Goal: Transaction & Acquisition: Purchase product/service

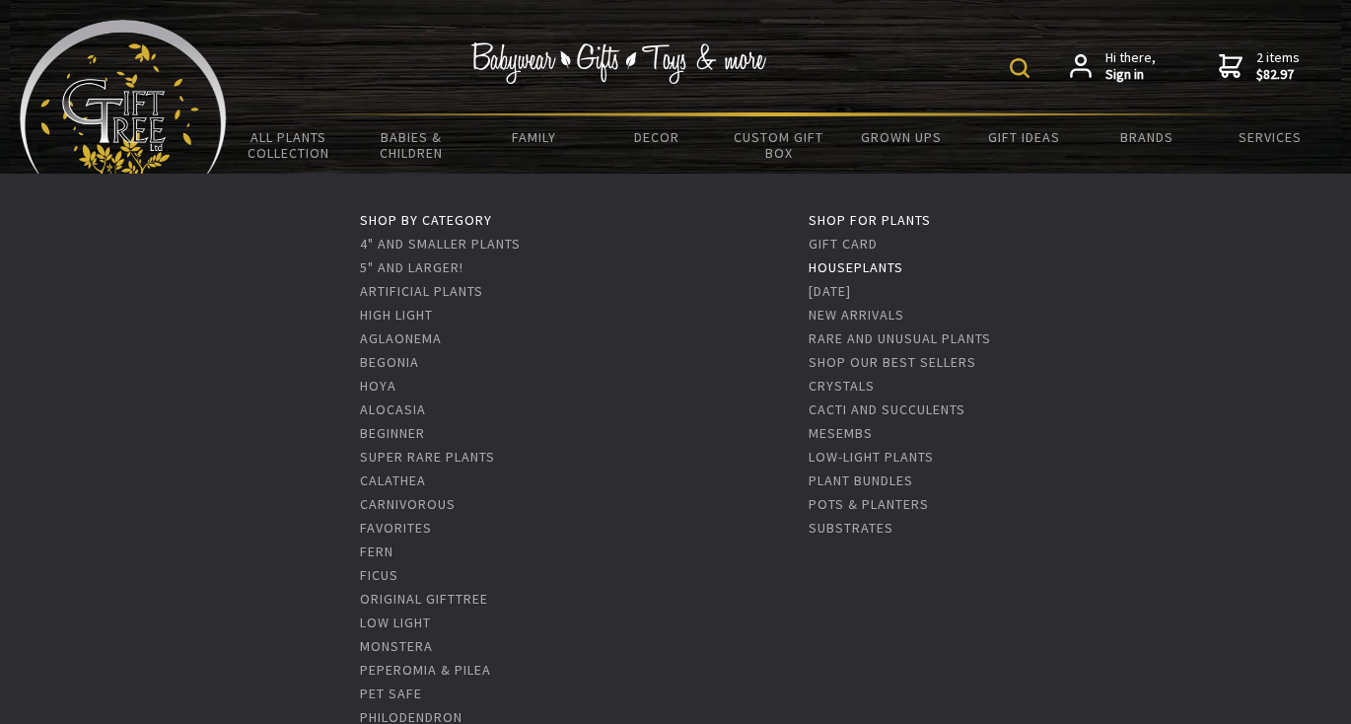
click at [888, 272] on link "Houseplants" at bounding box center [856, 267] width 95 height 18
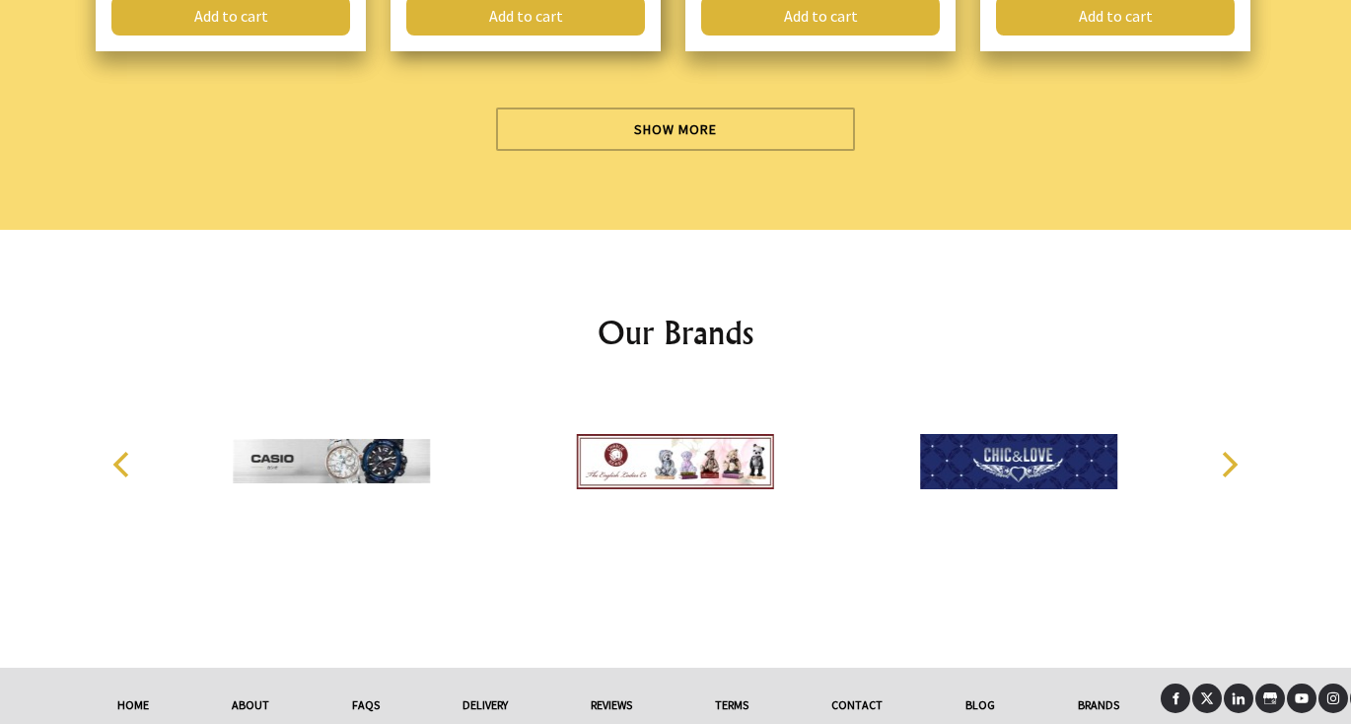
scroll to position [6034, 0]
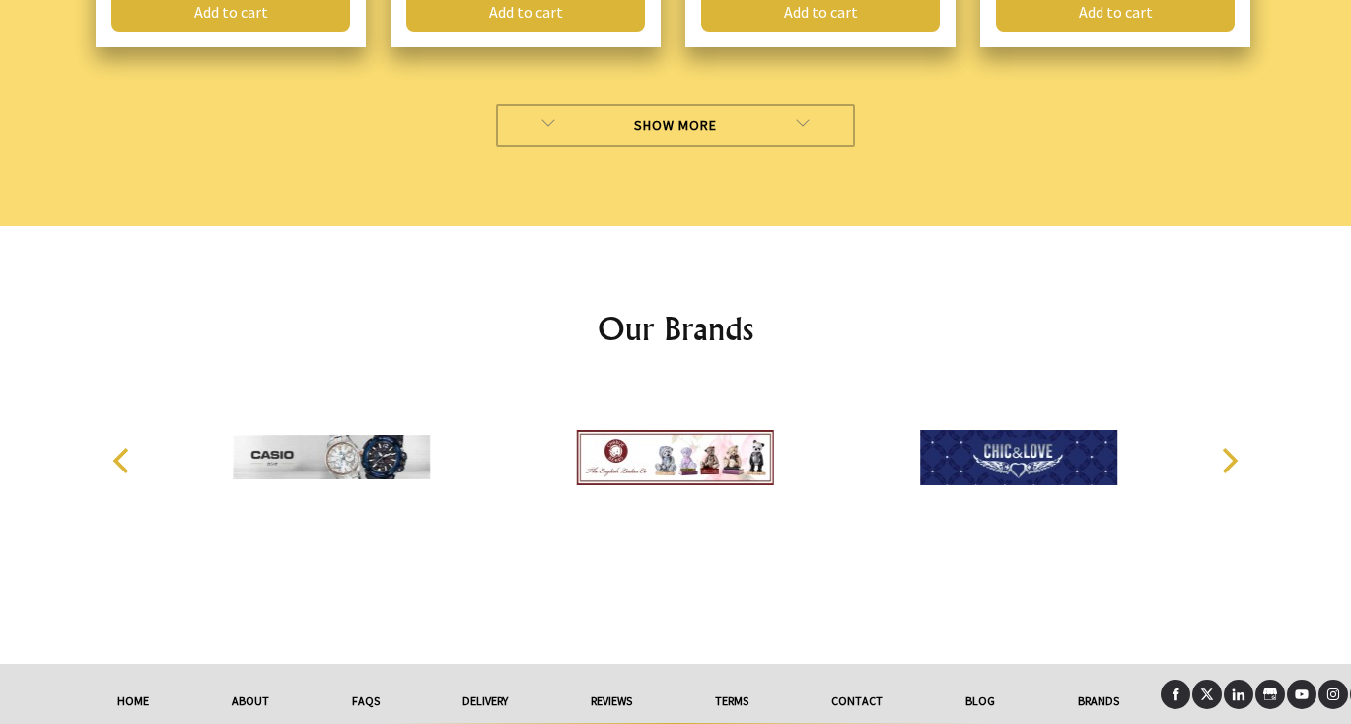
click at [709, 104] on link "Show More" at bounding box center [676, 125] width 360 height 43
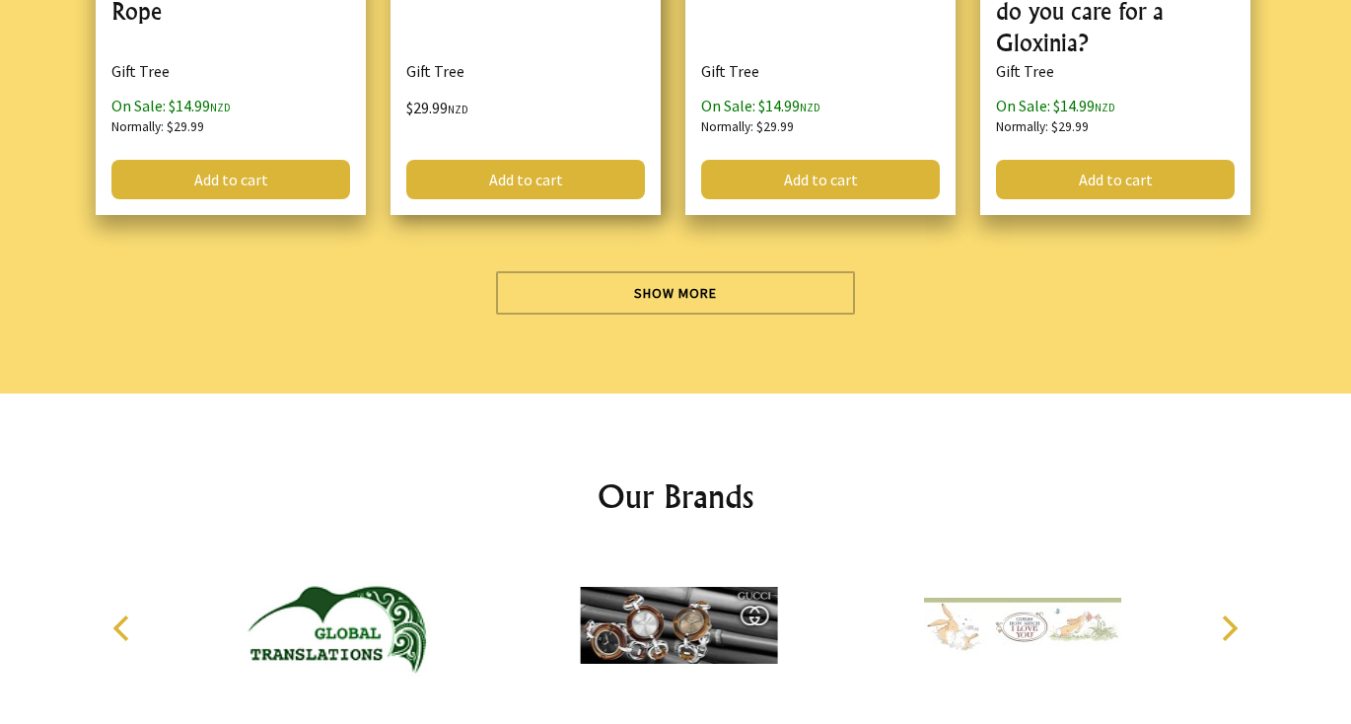
scroll to position [11437, 0]
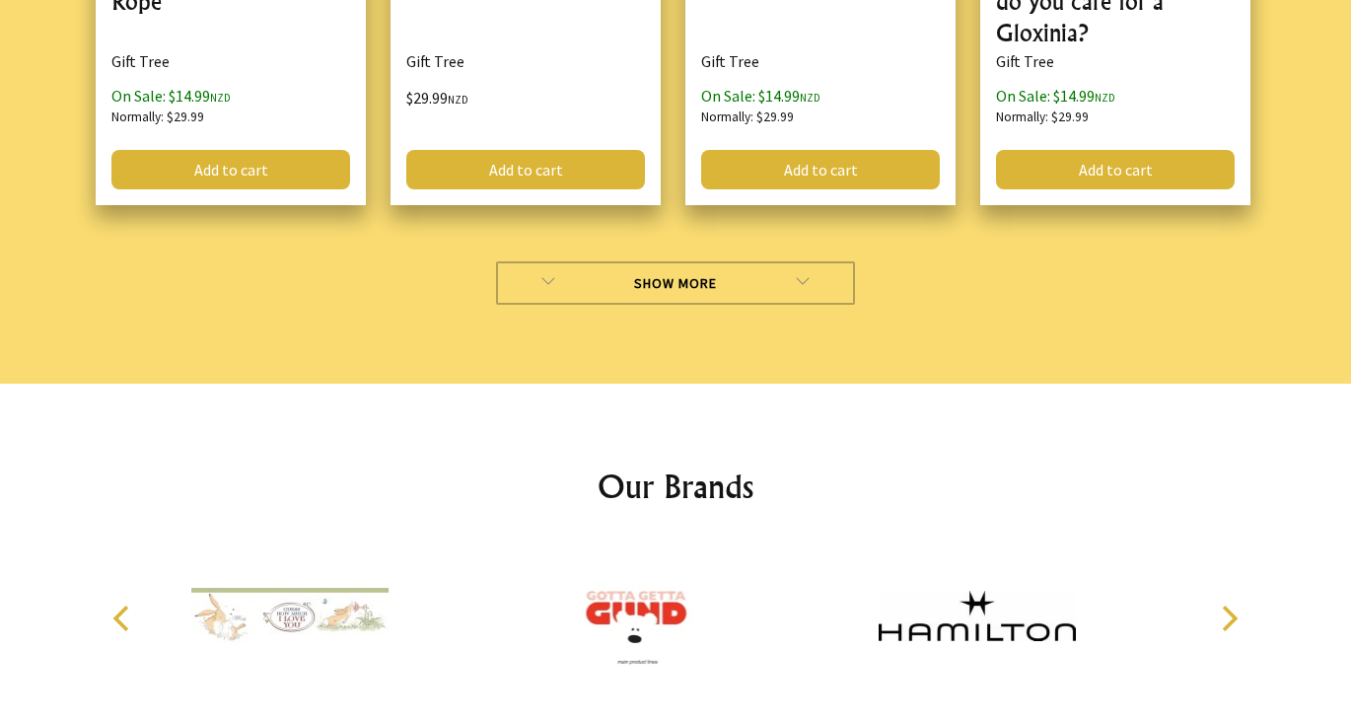
click at [683, 267] on link "Show More" at bounding box center [676, 282] width 360 height 43
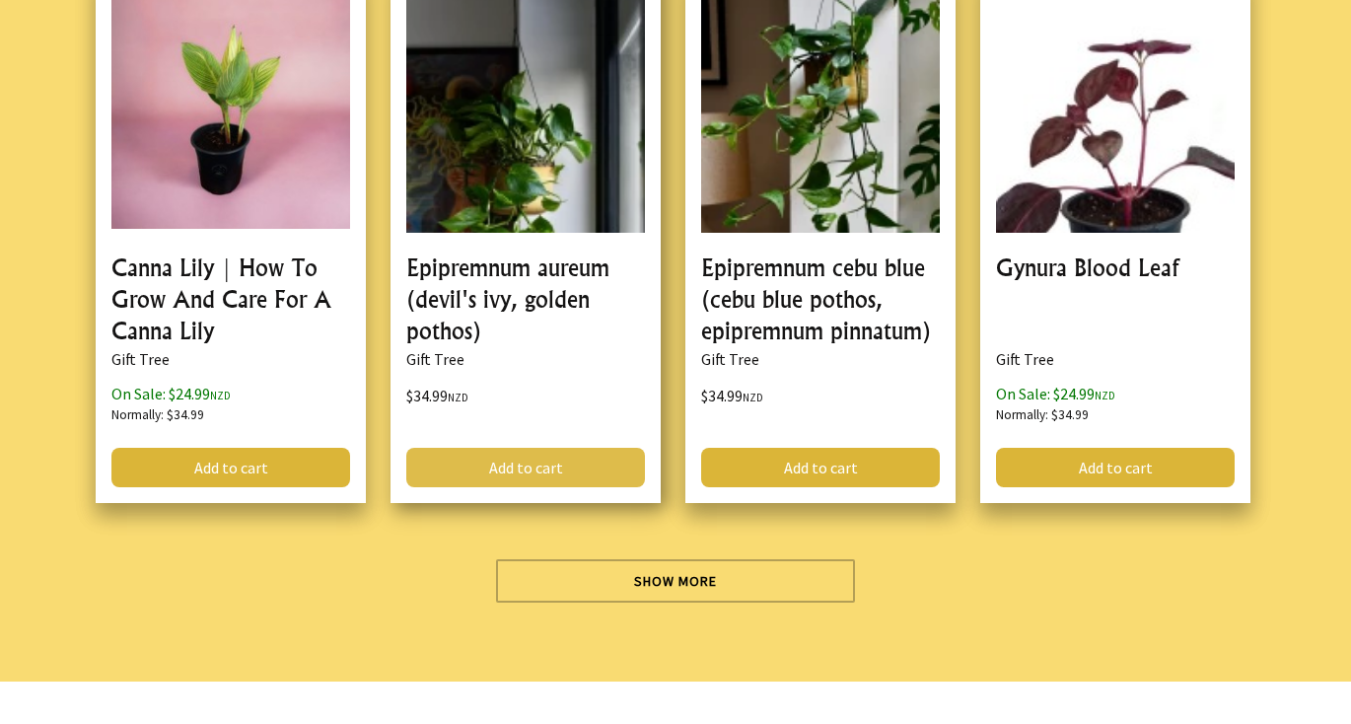
scroll to position [16703, 0]
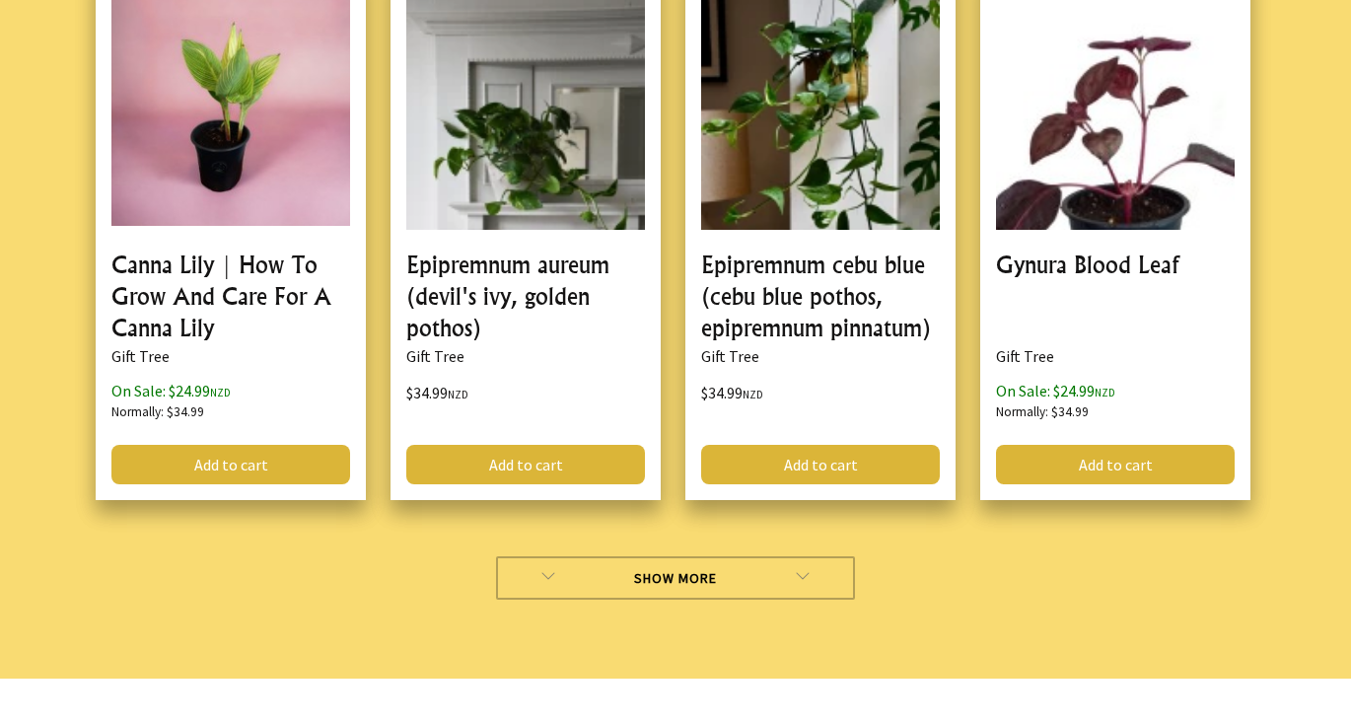
click at [650, 556] on link "Show More" at bounding box center [676, 577] width 360 height 43
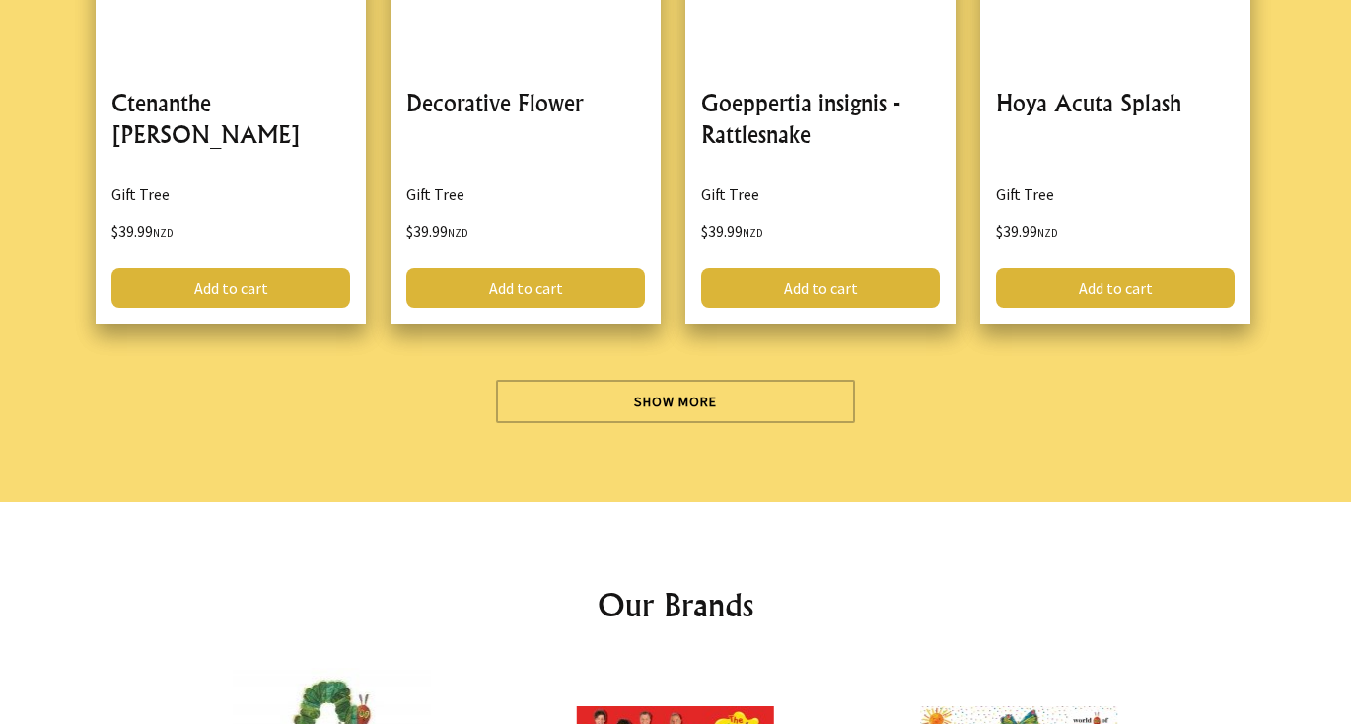
scroll to position [22361, 0]
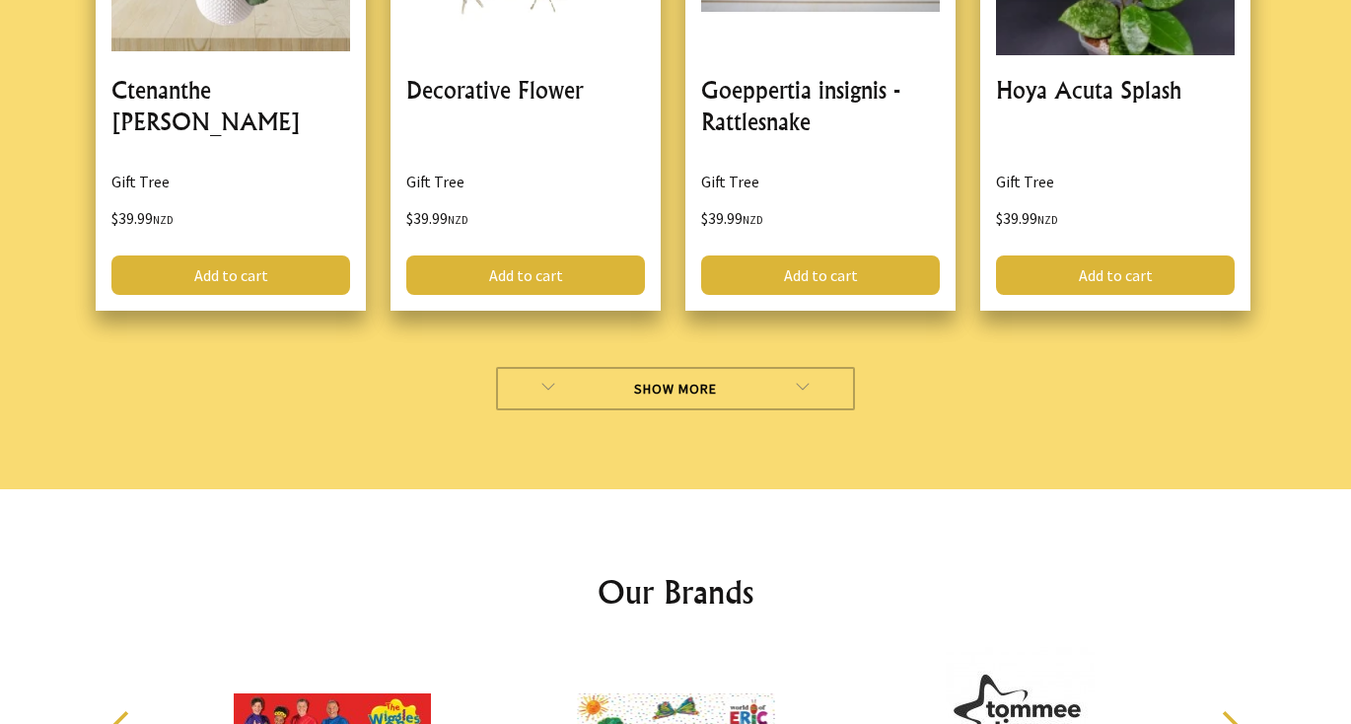
click at [639, 367] on link "Show More" at bounding box center [676, 388] width 360 height 43
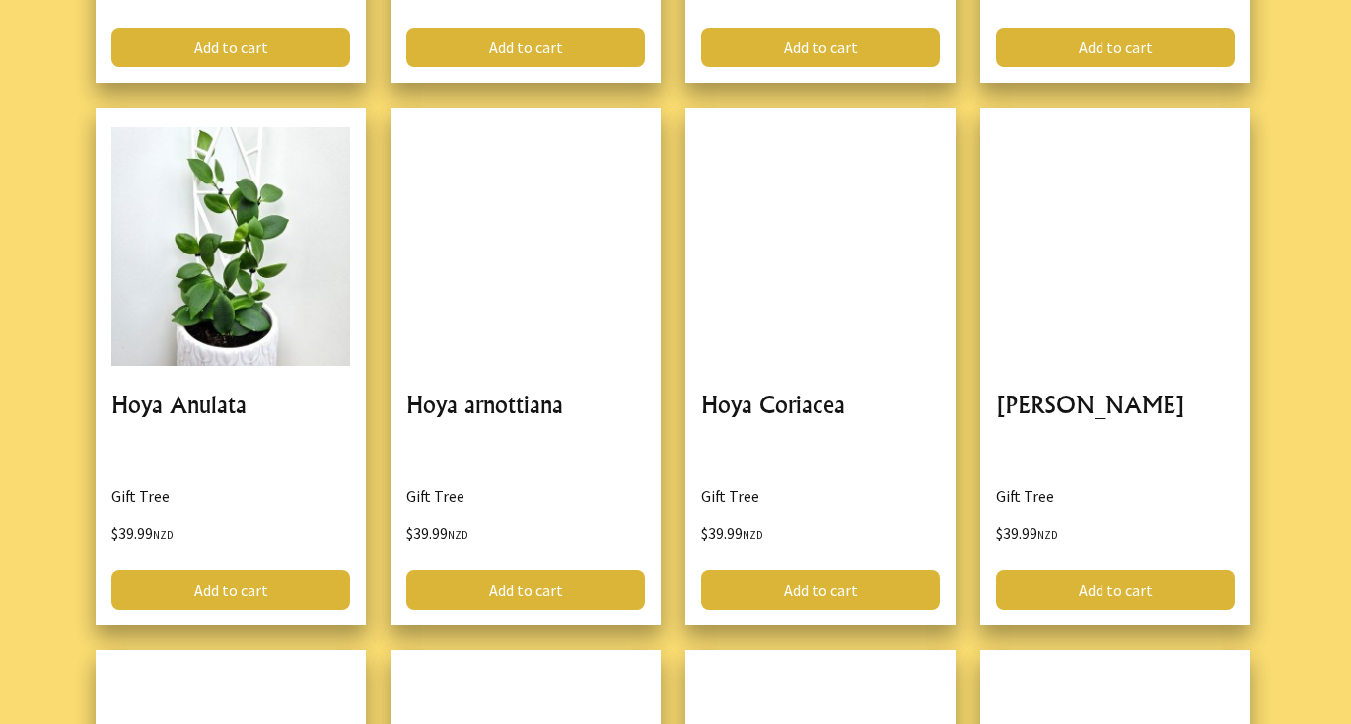
scroll to position [22539, 0]
